Goal: Transaction & Acquisition: Obtain resource

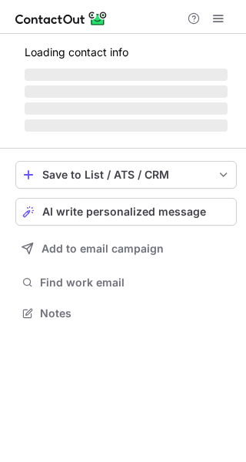
scroll to position [322, 246]
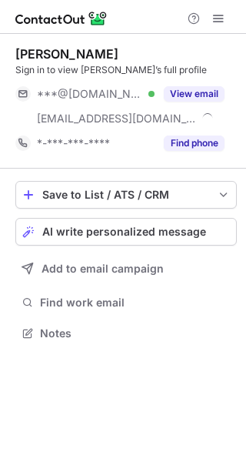
click at [195, 100] on button "View email" at bounding box center [194, 93] width 61 height 15
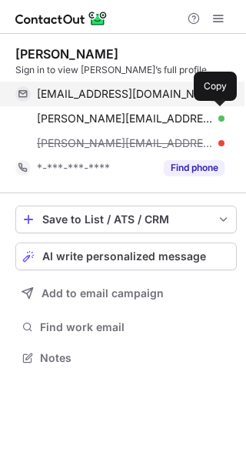
scroll to position [347, 246]
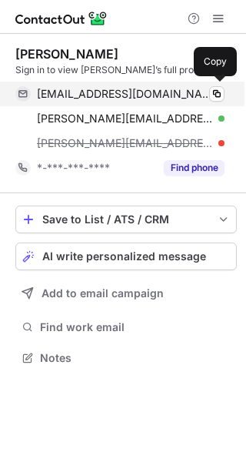
click at [97, 96] on span "peytonmusic@gmail.com" at bounding box center [125, 94] width 176 height 14
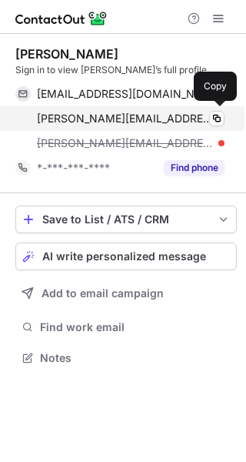
click at [108, 125] on span "jeremy@jeremypeyton.com" at bounding box center [125, 119] width 176 height 14
